Goal: Check status: Check status

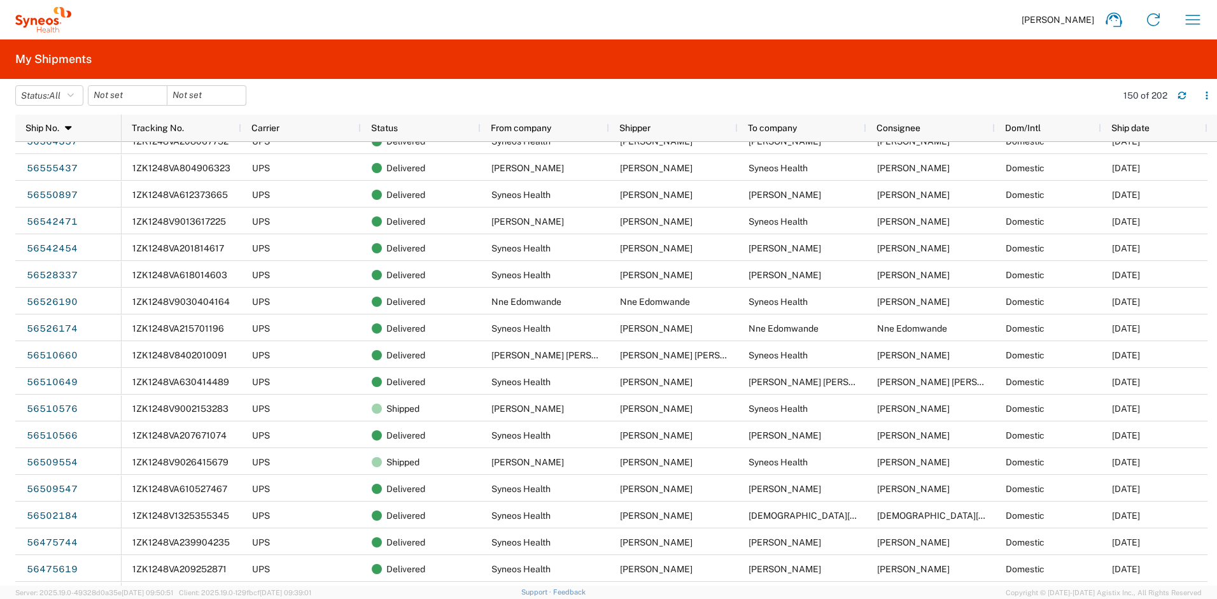
scroll to position [1574, 0]
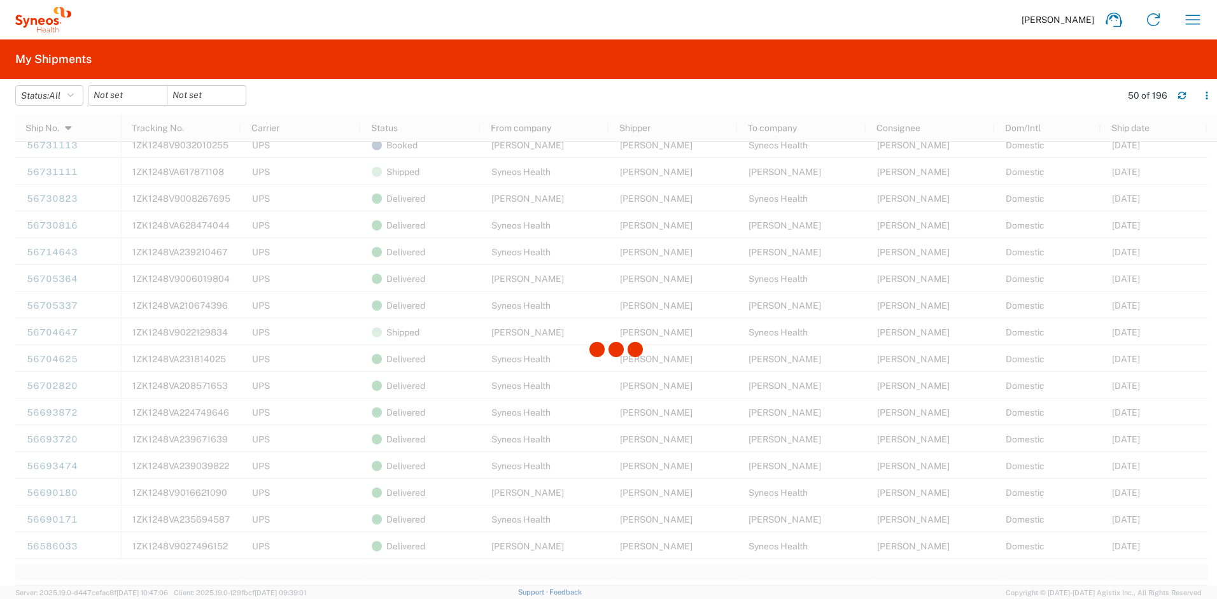
scroll to position [920, 0]
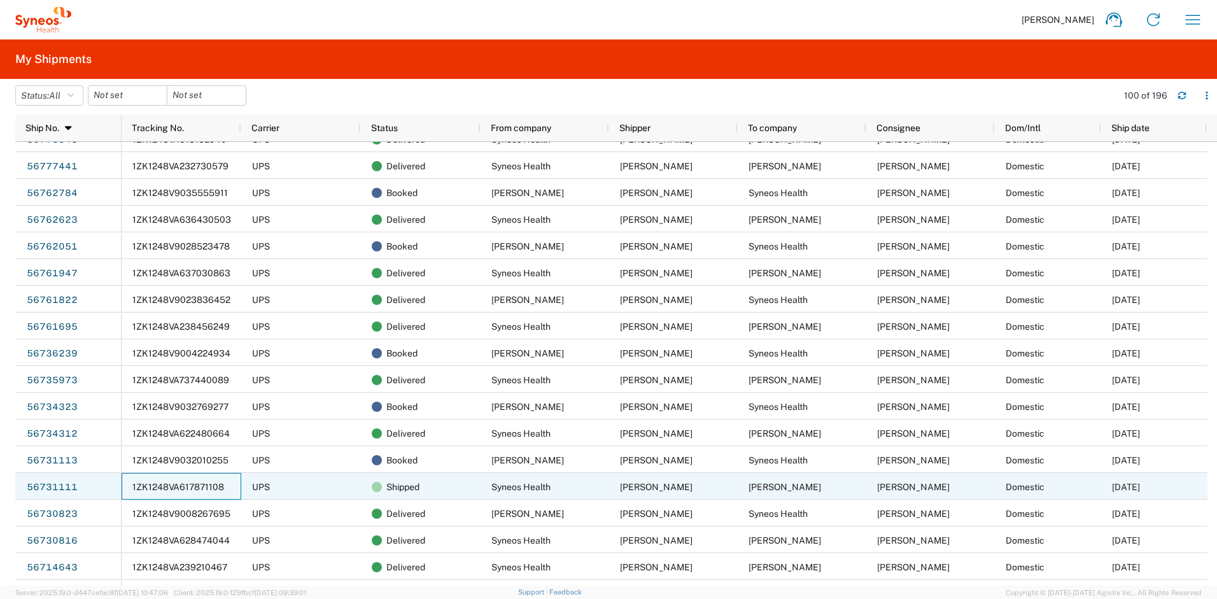
click at [144, 487] on span "1ZK1248VA617871108" at bounding box center [178, 487] width 92 height 10
click at [67, 487] on link "56731111" at bounding box center [52, 487] width 52 height 20
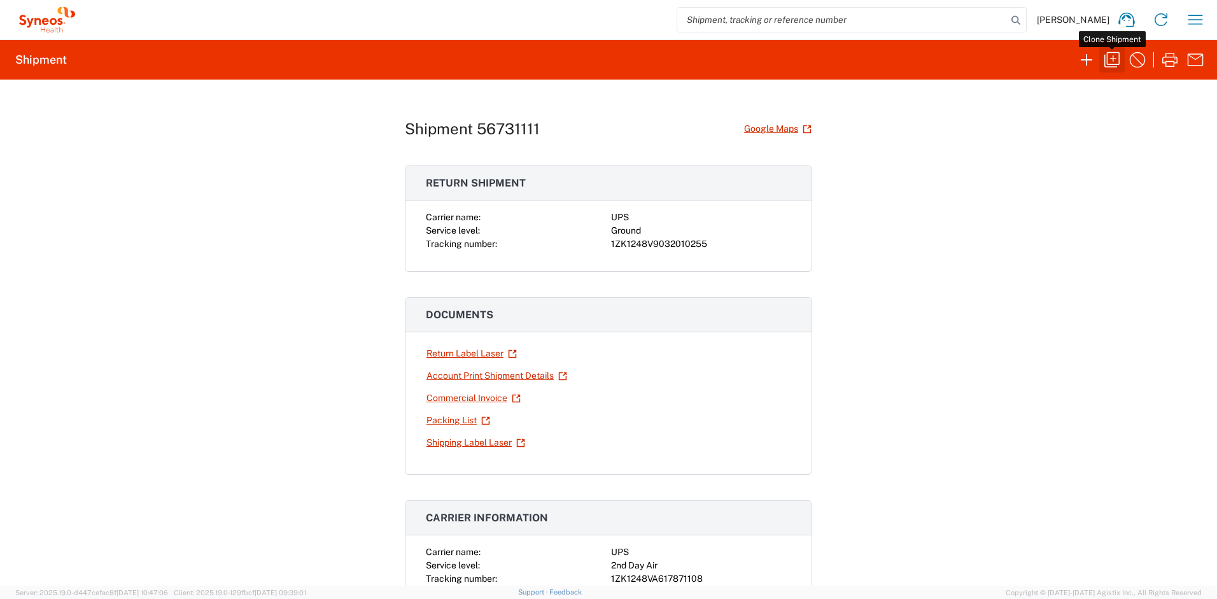
click at [1119, 62] on icon "button" at bounding box center [1112, 60] width 20 height 20
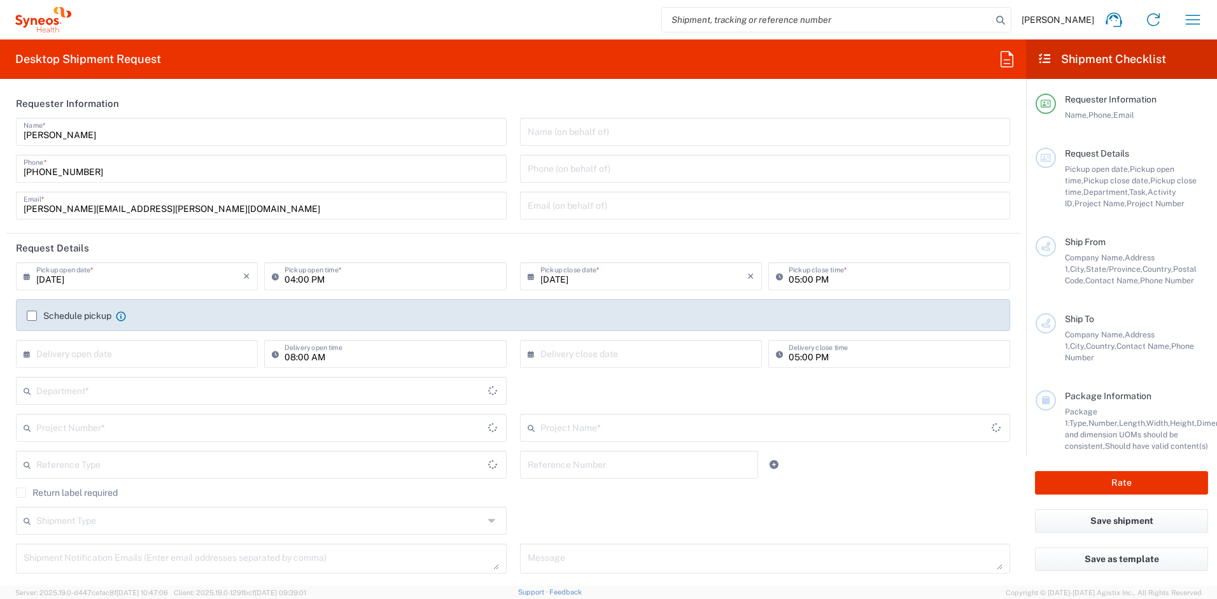
type input "12:00 PM"
type input "04:00 PM"
type textarea "[PERSON_NAME][EMAIL_ADDRESS][PERSON_NAME][DOMAIN_NAME]"
type input "Syneos Health"
type input "[STREET_ADDRESS]"
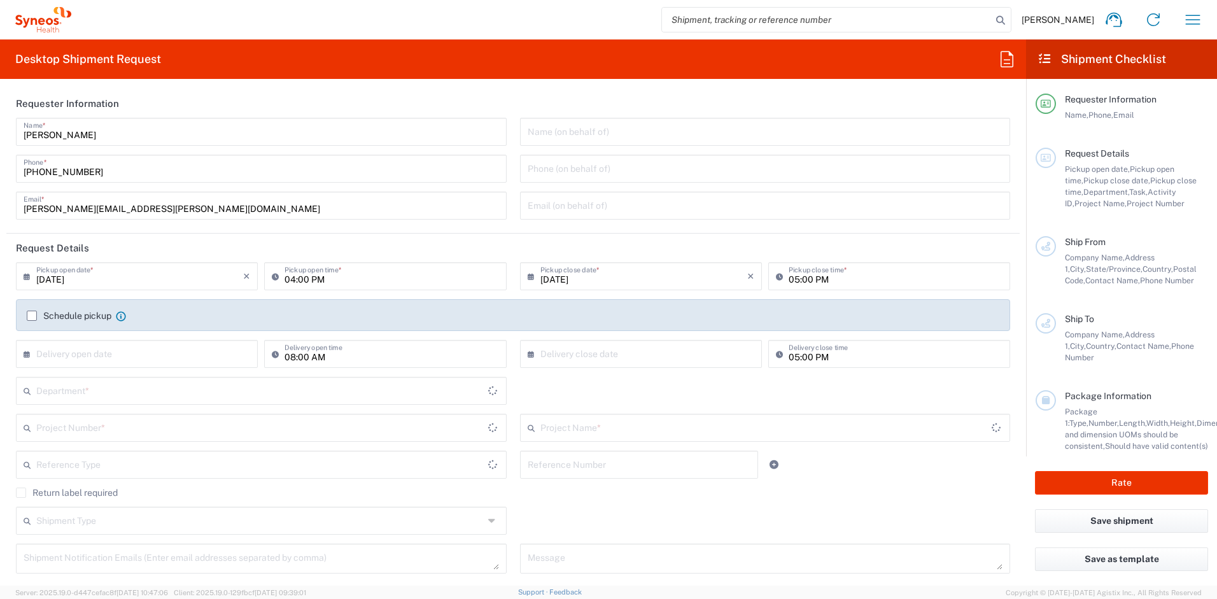
type input "3rd Floor"
type input "Bridgewater"
type input "08807"
type input "[PERSON_NAME]"
type input "[PHONE_NUMBER]"
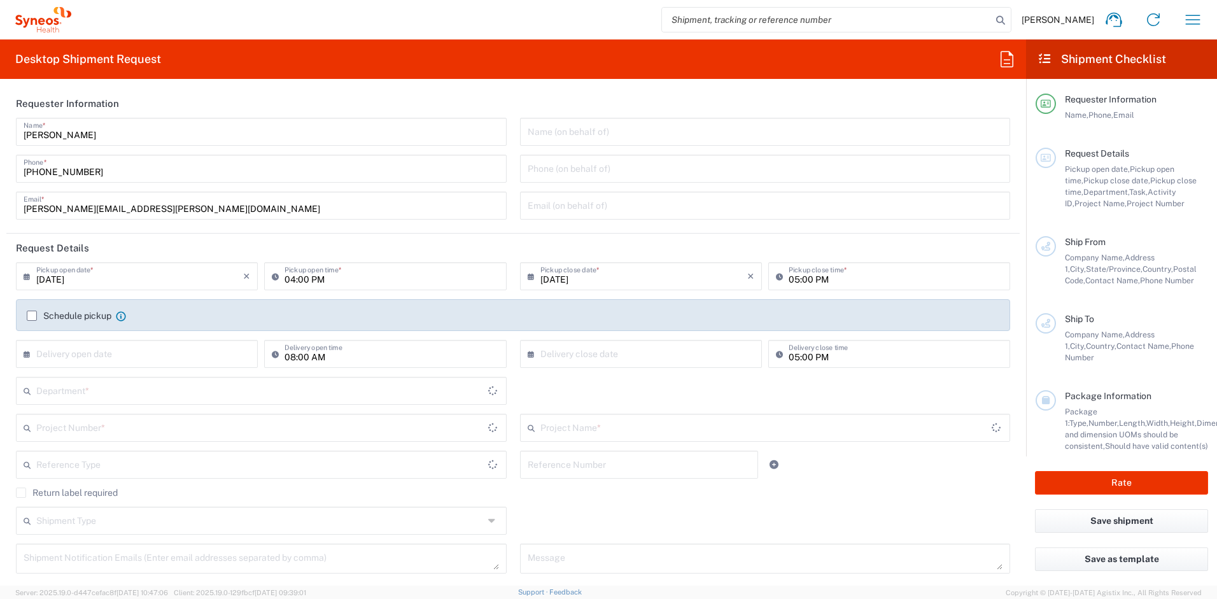
type input "[PERSON_NAME][EMAIL_ADDRESS][PERSON_NAME][DOMAIN_NAME]"
type input "[PERSON_NAME]"
type input "[STREET_ADDRESS]"
type input "[GEOGRAPHIC_DATA]"
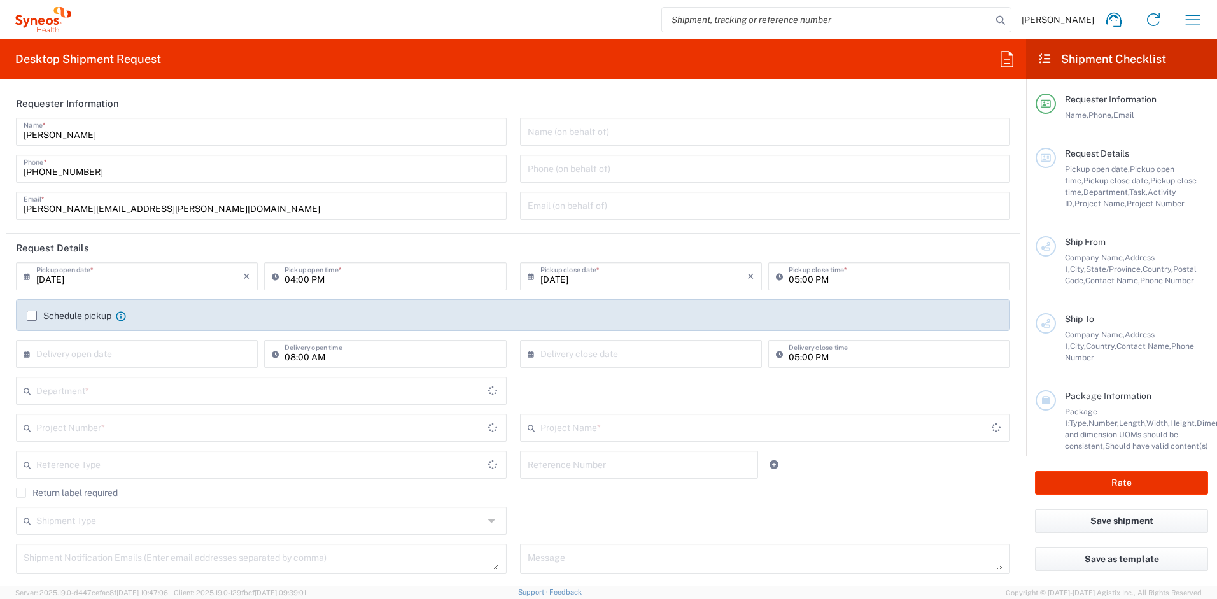
type input "08852"
type input "[PERSON_NAME]"
type input "[PHONE_NUMBER]"
type input "[PERSON_NAME][EMAIL_ADDRESS][PERSON_NAME][DOMAIN_NAME]"
type input "Adult Signature Required"
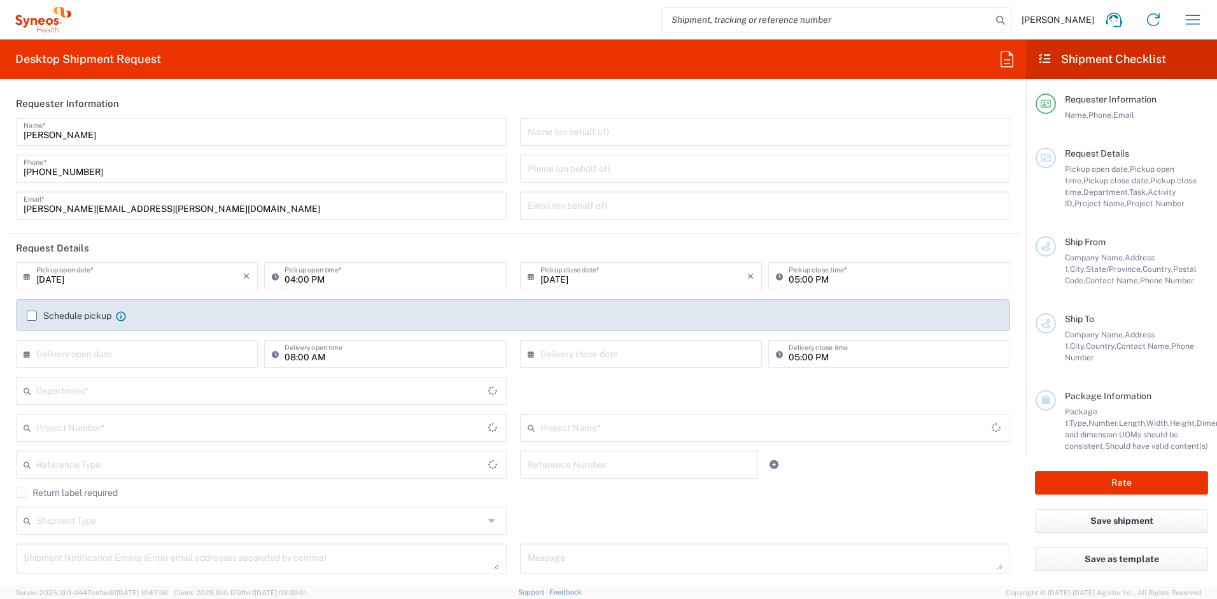
type input "Sender/Shipper"
type input "[US_STATE]"
type input "[GEOGRAPHIC_DATA]"
type input "Your Packaging"
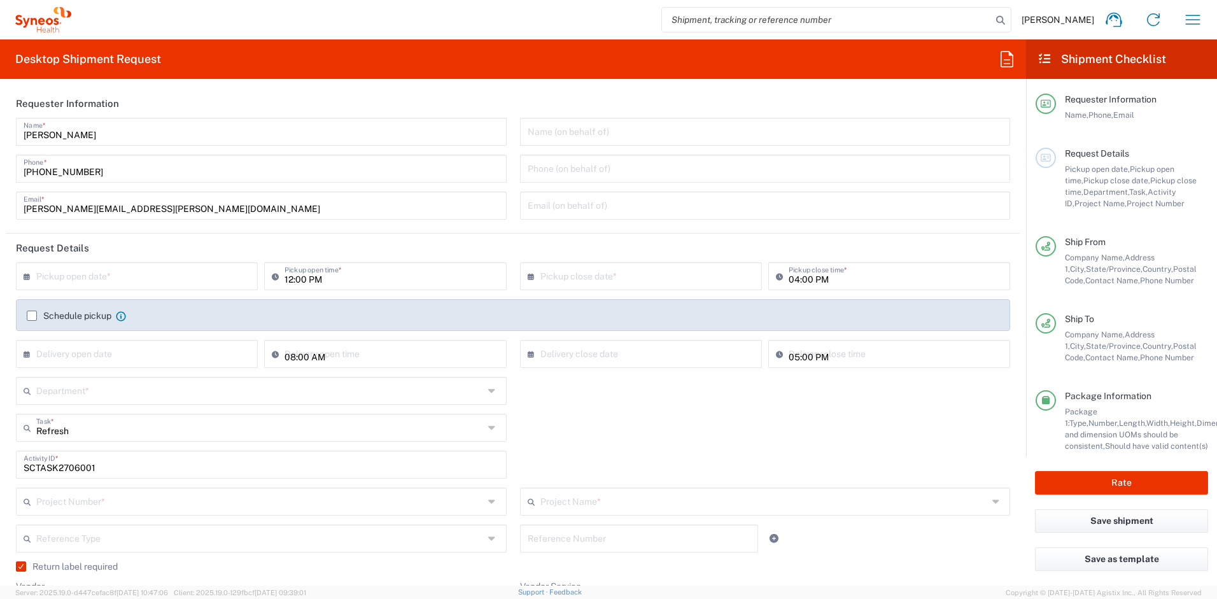
type input "4510 DEPARTMENTAL EXPENSE"
type input "Ground"
type input "4510 DEPARTMENTAL EXPENSE"
type input "Syneos Health, LLC-[GEOGRAPHIC_DATA] [GEOGRAPHIC_DATA] [GEOGRAPHIC_DATA]"
type input "4510"
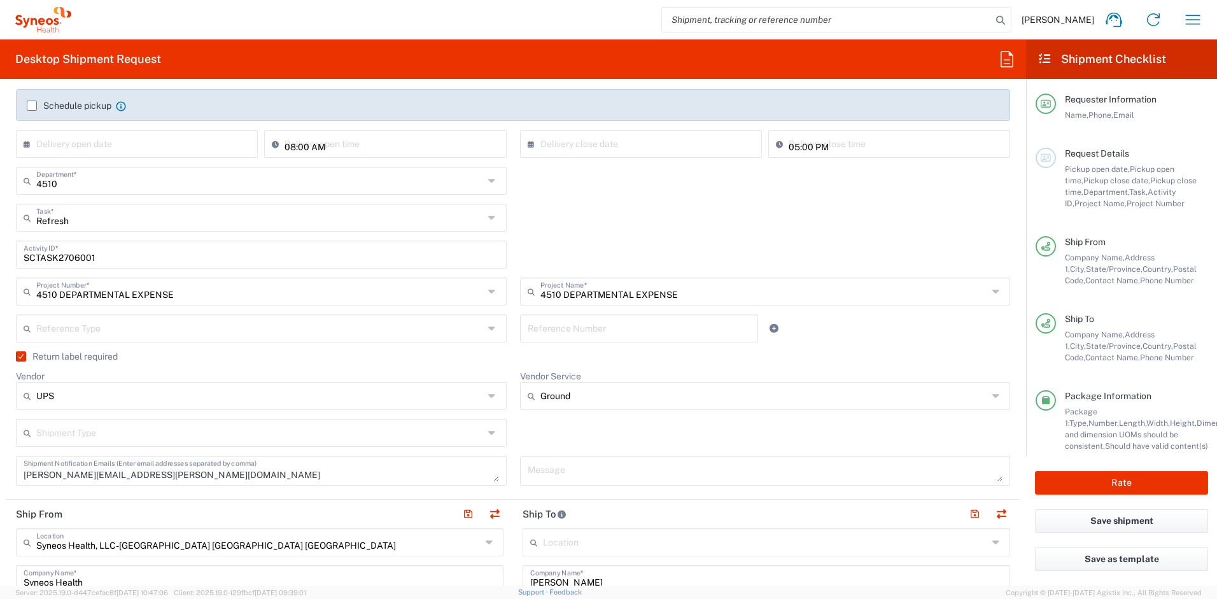
click at [489, 398] on icon at bounding box center [493, 396] width 10 height 20
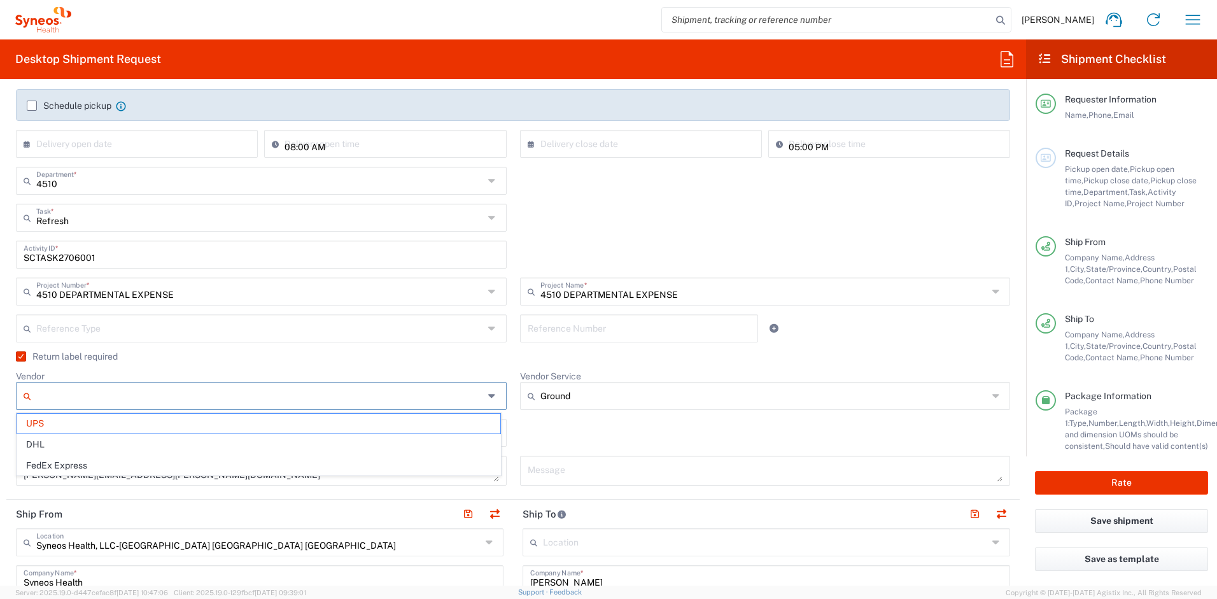
click at [492, 373] on agx-dropdown-control "Vendor UPS DHL FedEx Express" at bounding box center [261, 389] width 491 height 39
type input "UPS"
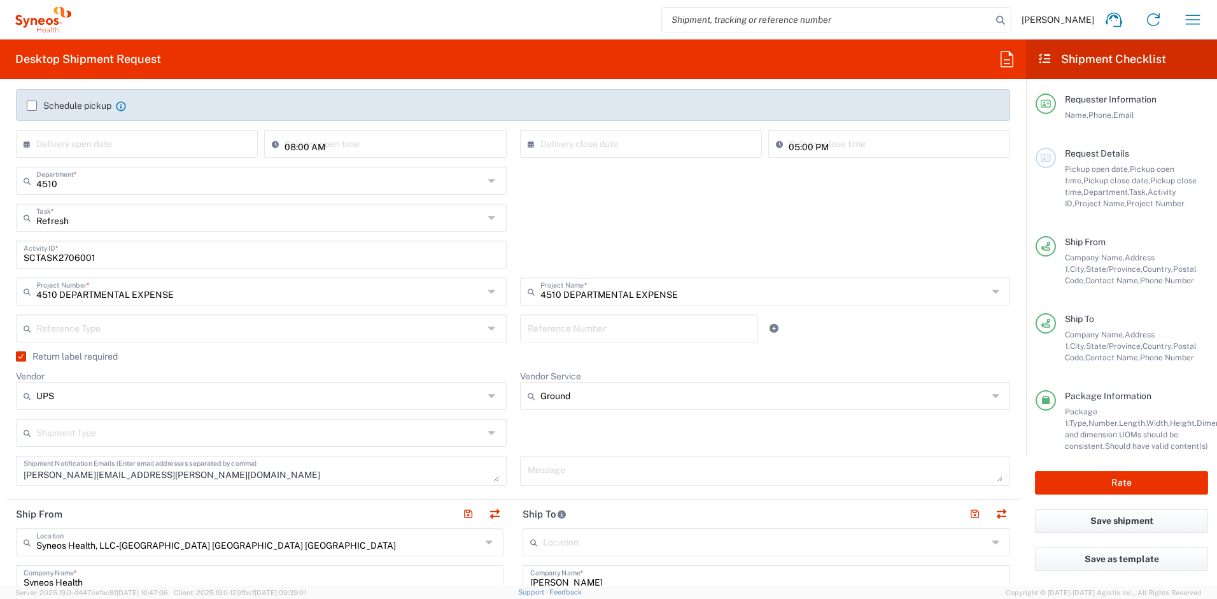
click at [559, 71] on agx-form-header "Desktop Shipment Request" at bounding box center [513, 58] width 1026 height 39
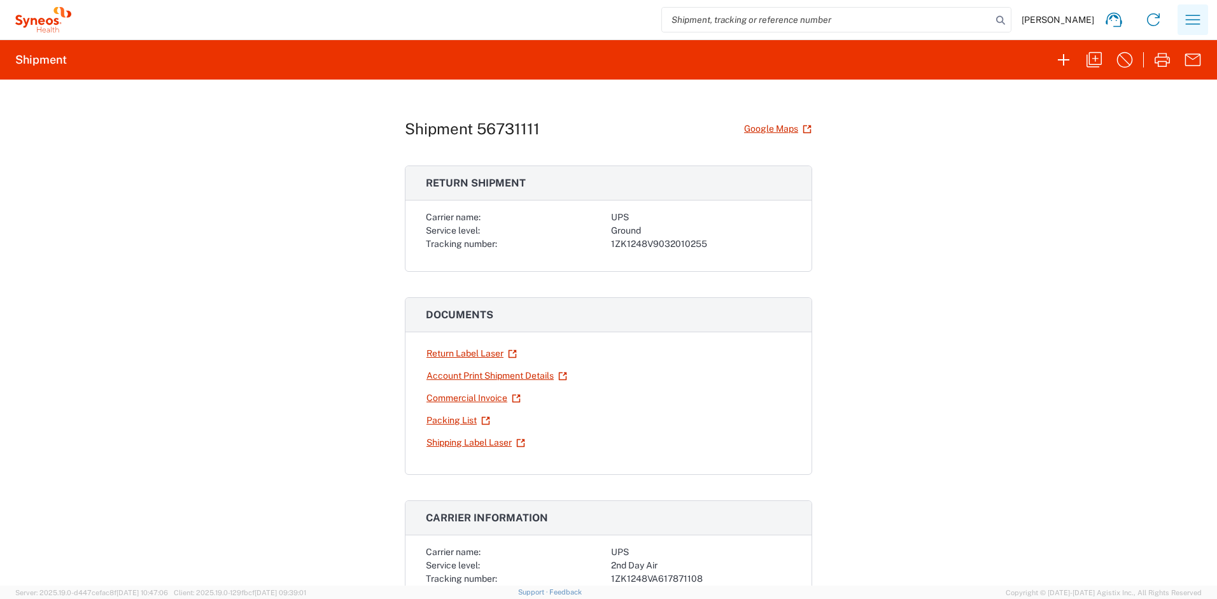
click at [1192, 22] on icon "button" at bounding box center [1192, 20] width 20 height 20
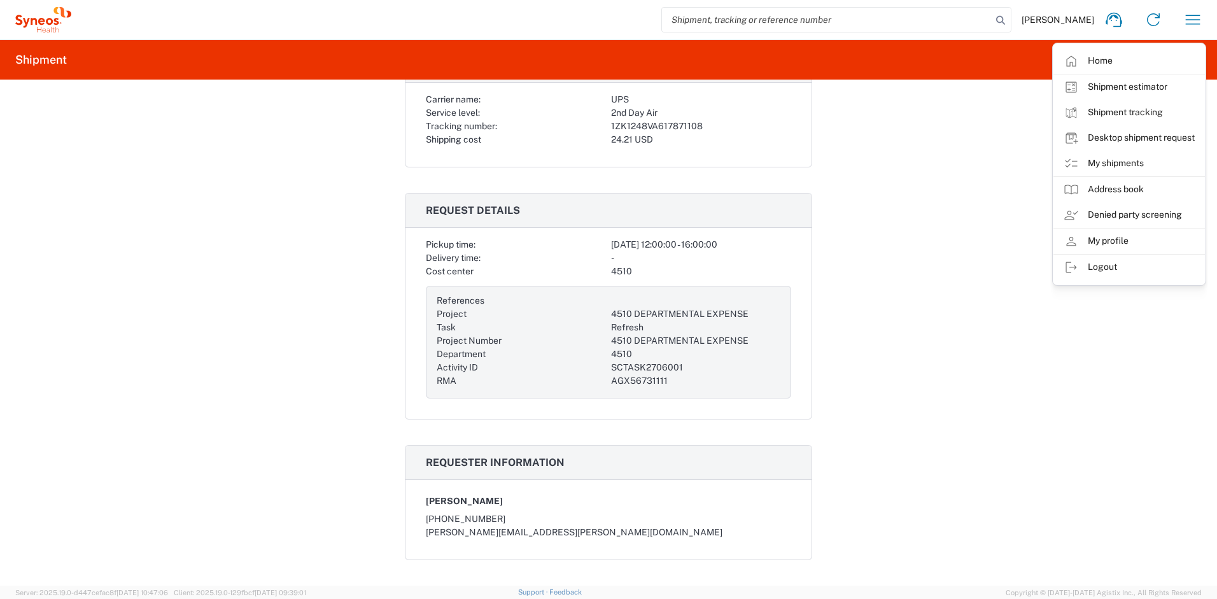
scroll to position [451, 0]
click at [699, 132] on div "1ZK1248VA617871108" at bounding box center [701, 128] width 180 height 13
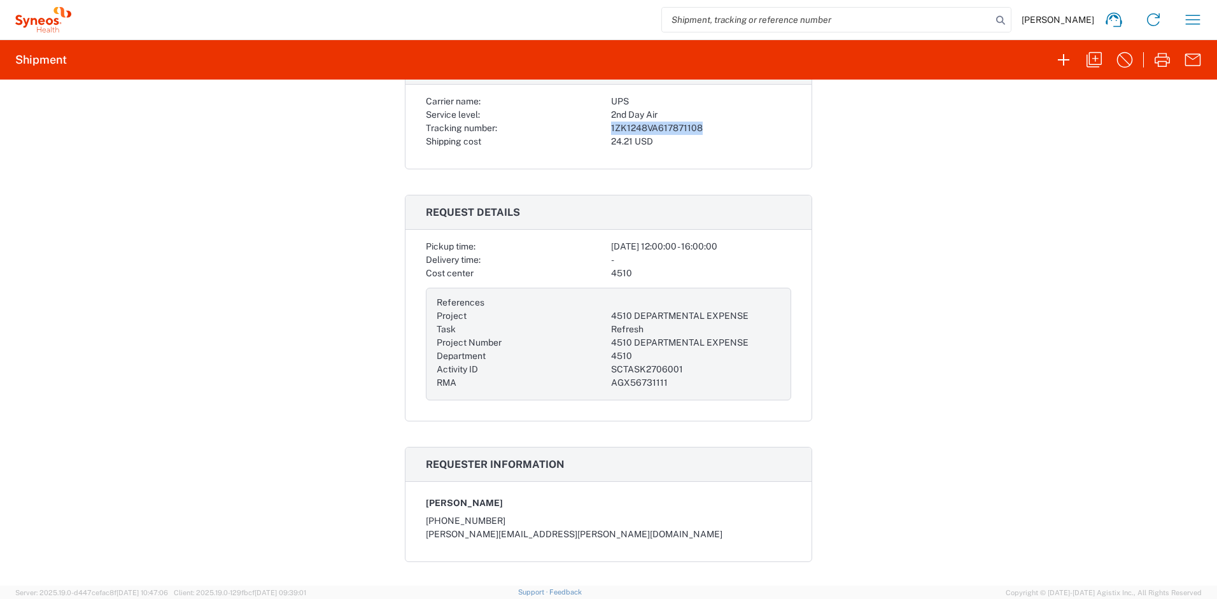
drag, startPoint x: 699, startPoint y: 129, endPoint x: 606, endPoint y: 127, distance: 92.3
click at [611, 127] on div "1ZK1248VA617871108" at bounding box center [701, 128] width 180 height 13
copy div "1ZK1248VA617871108"
click at [1196, 22] on icon "button" at bounding box center [1192, 20] width 20 height 20
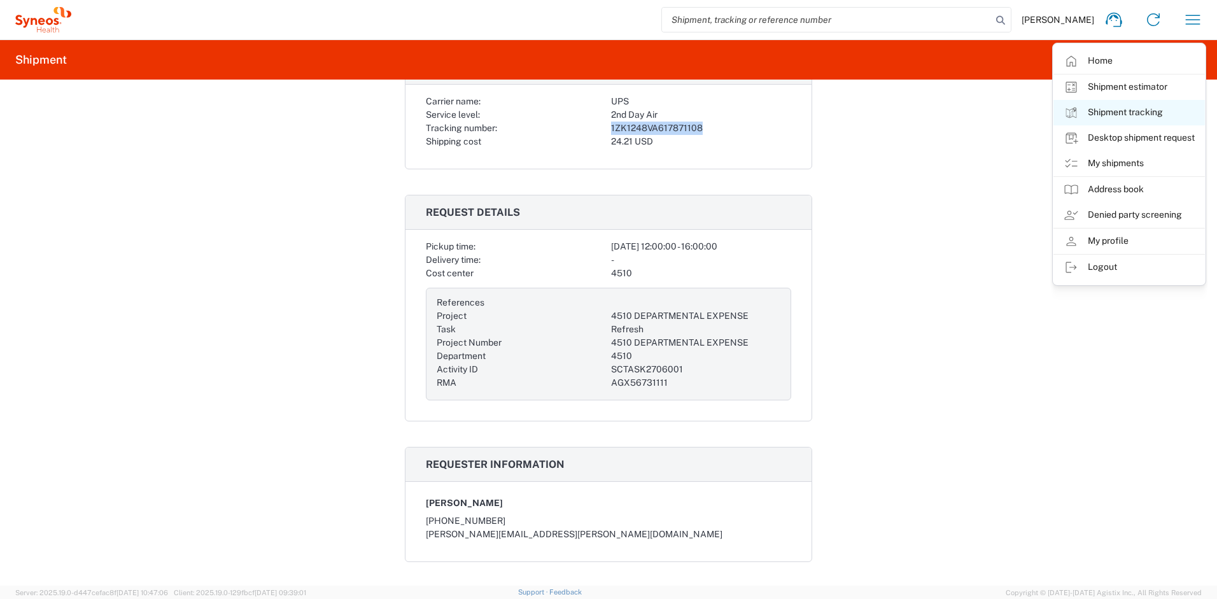
click at [1117, 111] on link "Shipment tracking" at bounding box center [1128, 112] width 151 height 25
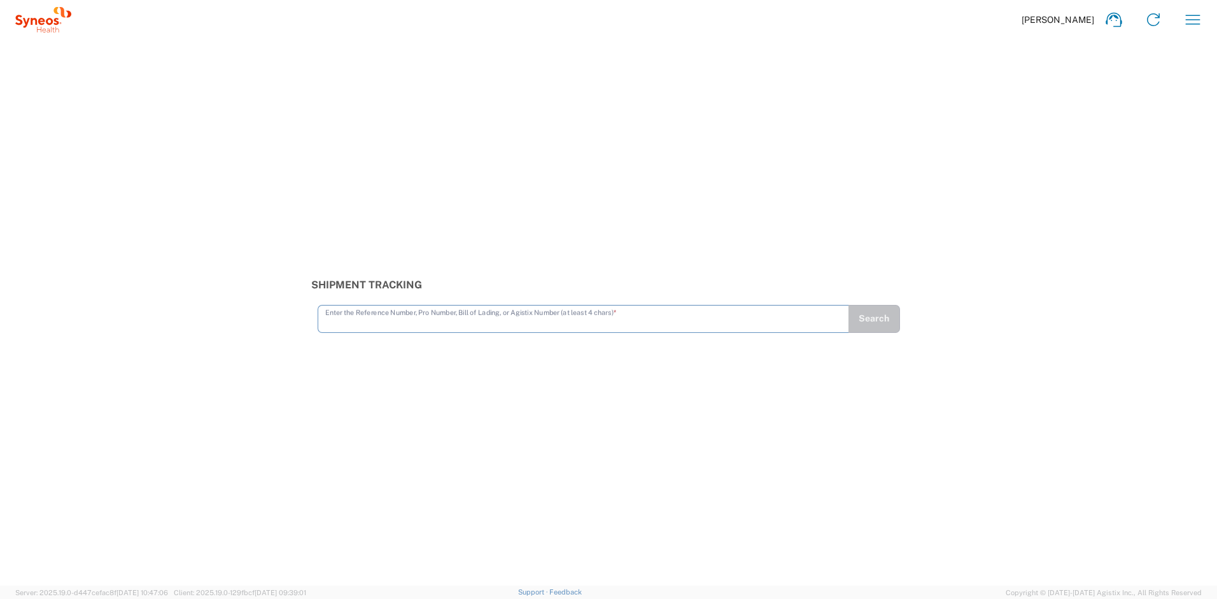
click at [367, 319] on input "text" at bounding box center [583, 318] width 516 height 22
type input "1ZK1248VA617871108"
click at [867, 320] on button "Search" at bounding box center [874, 319] width 52 height 28
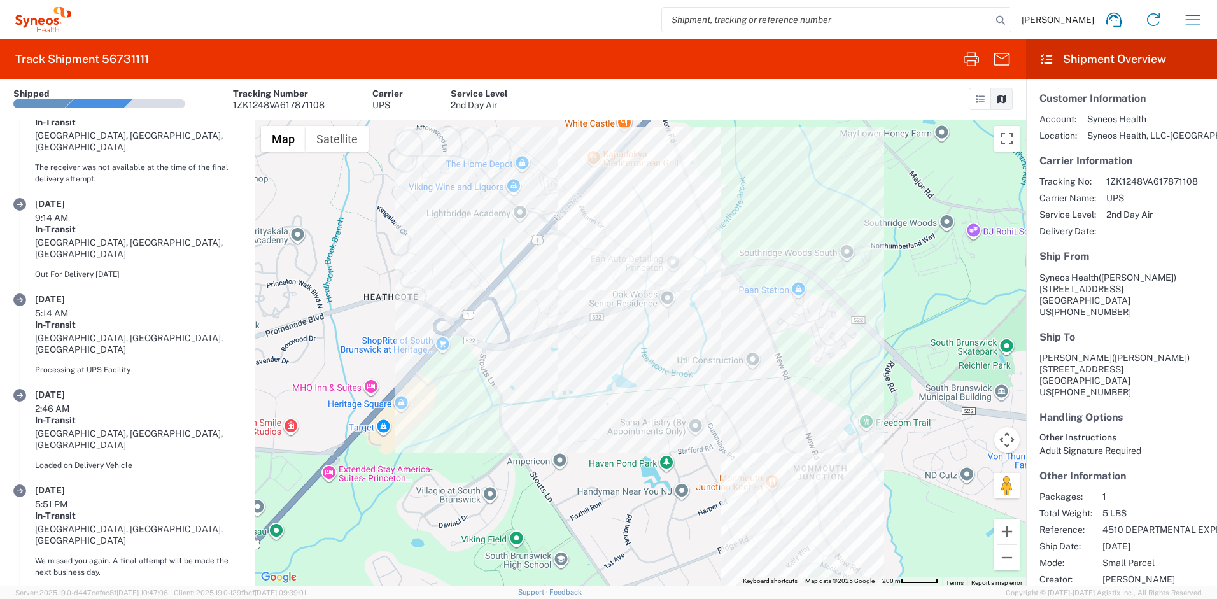
scroll to position [138, 0]
